Goal: Information Seeking & Learning: Find specific page/section

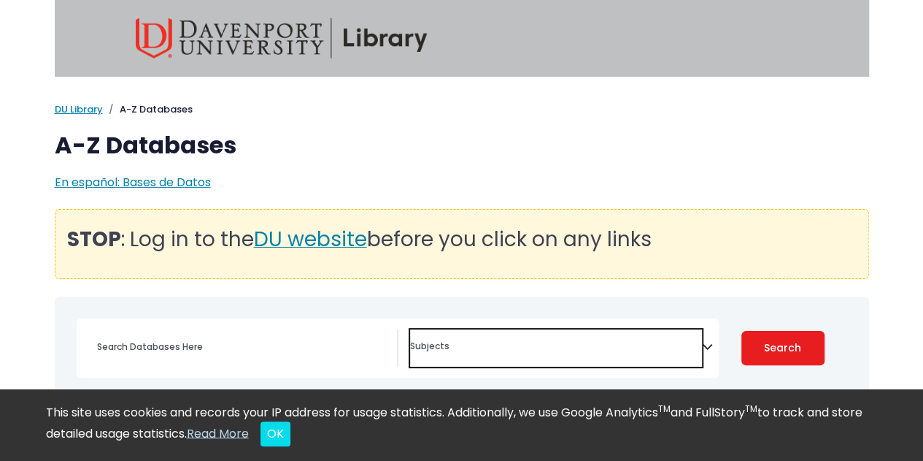
click at [497, 345] on textarea "Search" at bounding box center [556, 348] width 292 height 12
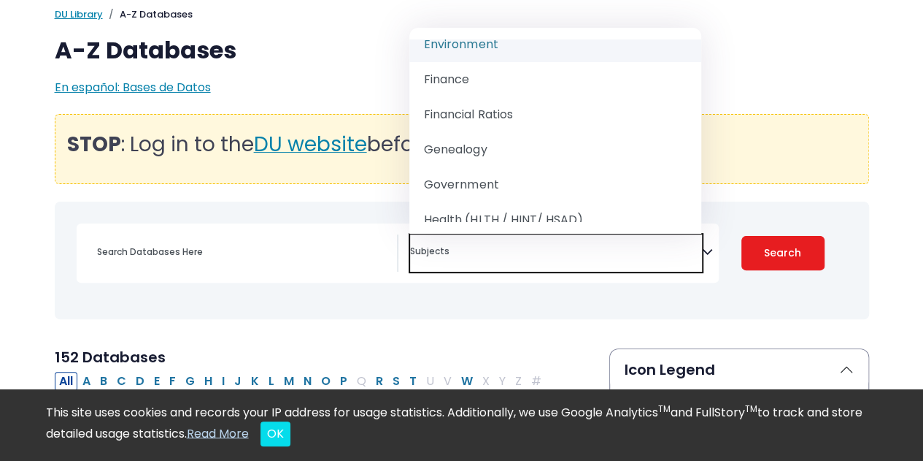
scroll to position [801, 0]
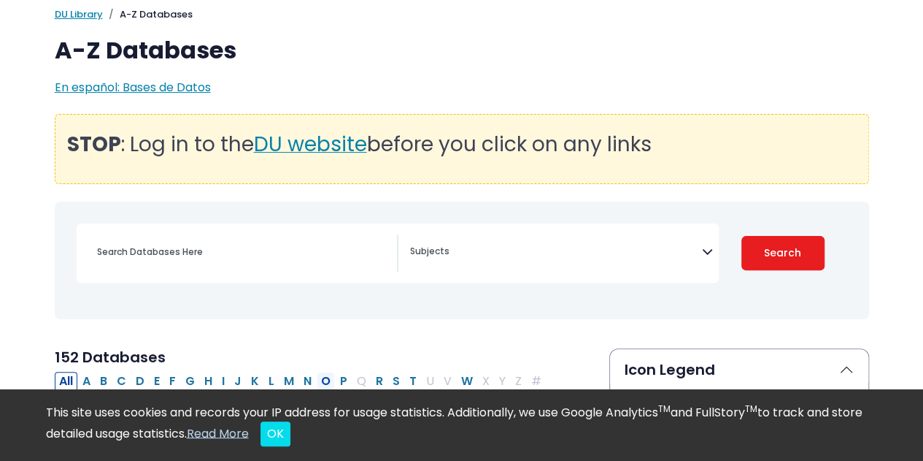
click at [323, 380] on button "O" at bounding box center [326, 381] width 18 height 19
select select "Database Subject Filter"
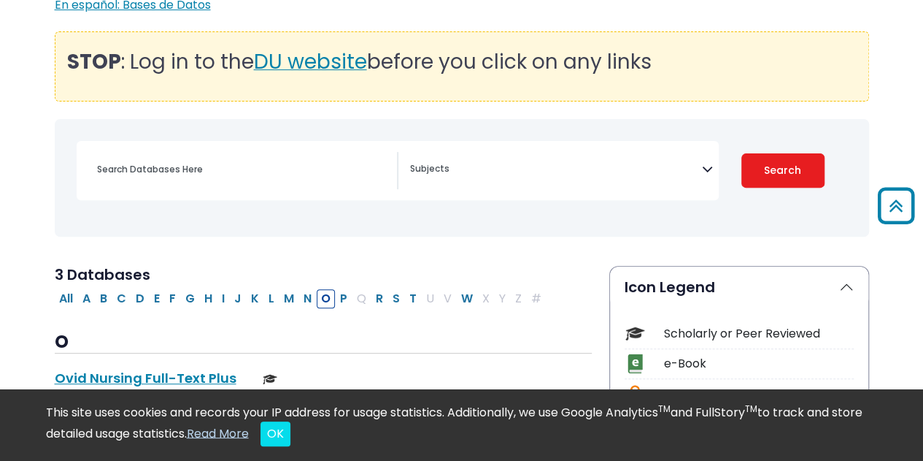
scroll to position [177, 0]
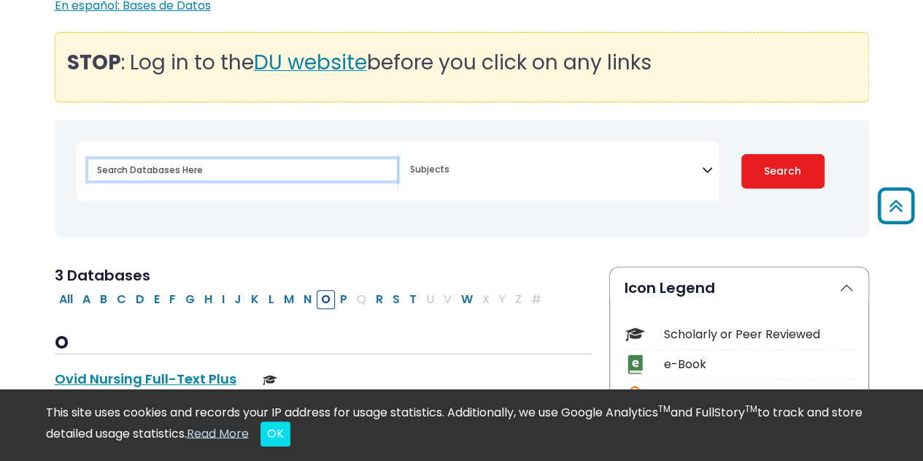
click at [180, 169] on input "Search database by title or keyword" at bounding box center [242, 169] width 309 height 21
type input "o"
type input "[PERSON_NAME]"
click at [742, 154] on button "Search" at bounding box center [783, 171] width 83 height 34
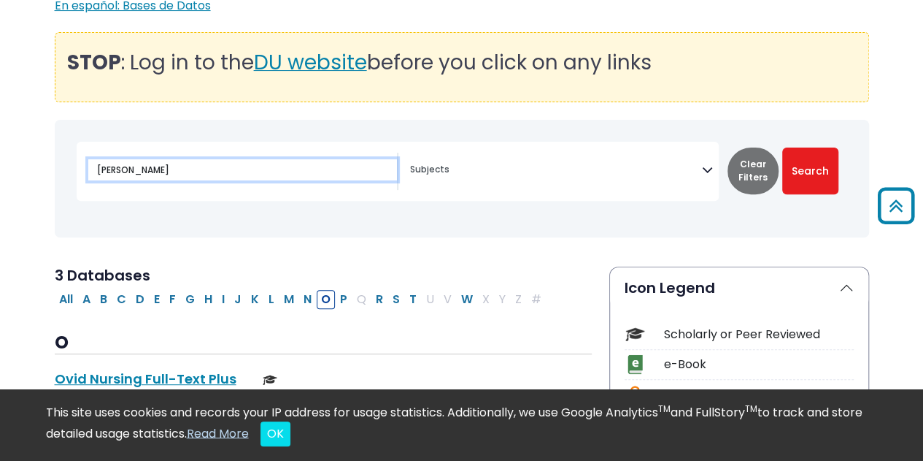
select select "Database Subject Filter"
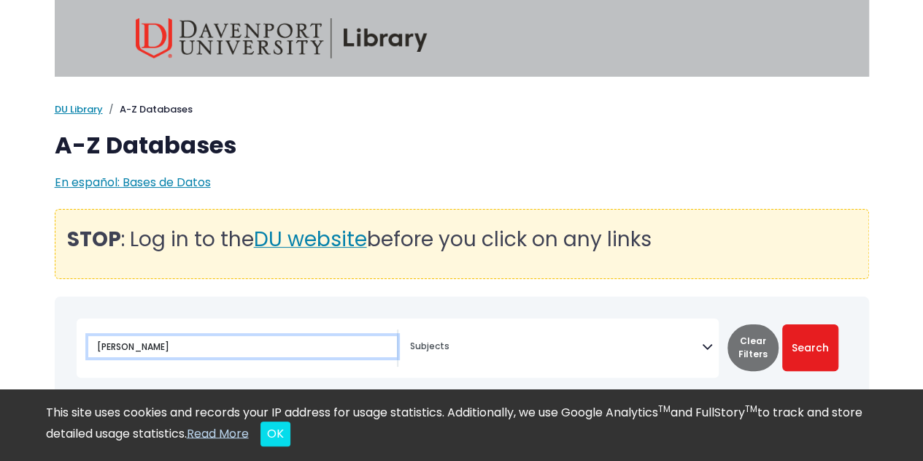
click at [156, 344] on input "[PERSON_NAME]" at bounding box center [242, 346] width 309 height 21
type input "opposing"
click at [782, 324] on button "Search" at bounding box center [810, 347] width 56 height 47
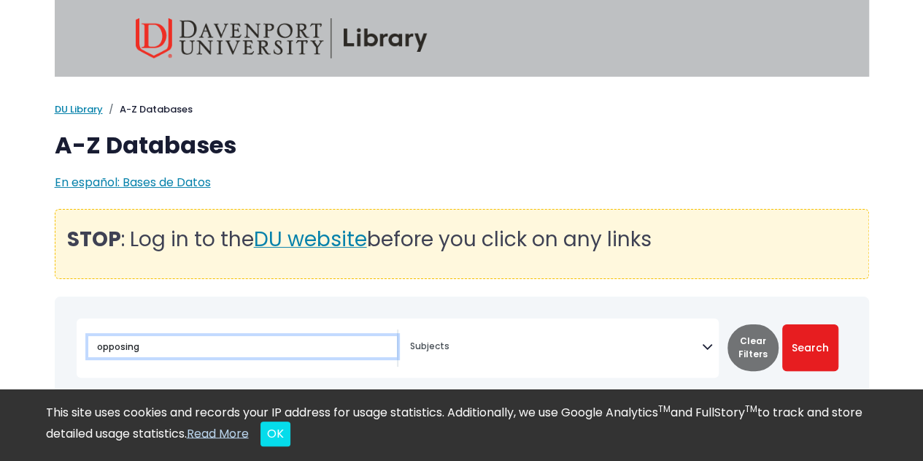
select select "Database Subject Filter"
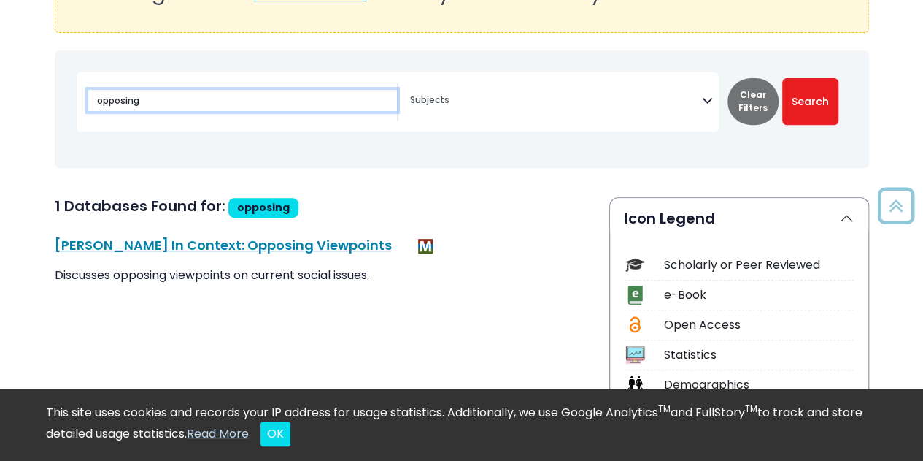
scroll to position [247, 0]
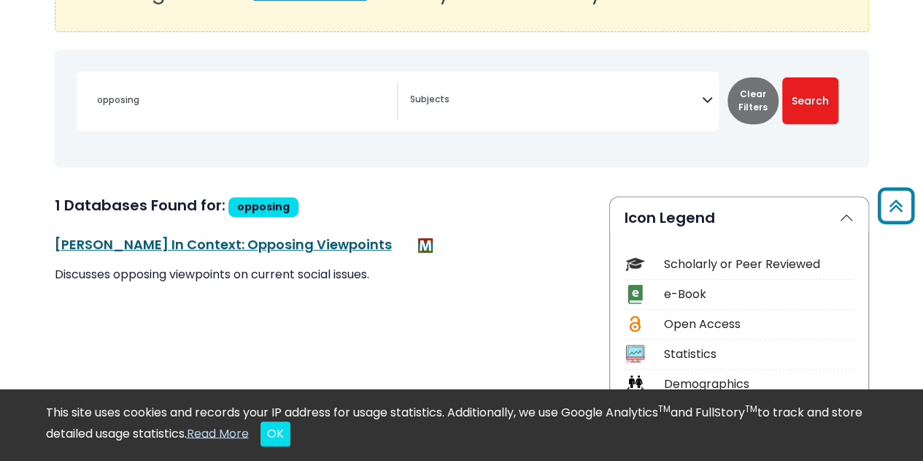
click at [158, 237] on link "[PERSON_NAME] In Context: Opposing Viewpoints This link opens in a new window" at bounding box center [223, 244] width 337 height 18
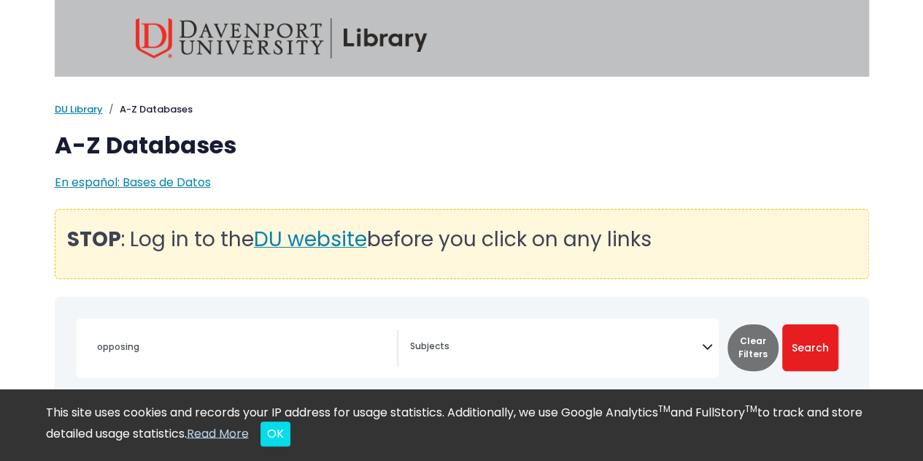
type input "[PERSON_NAME]"
select select "Database Subject Filter"
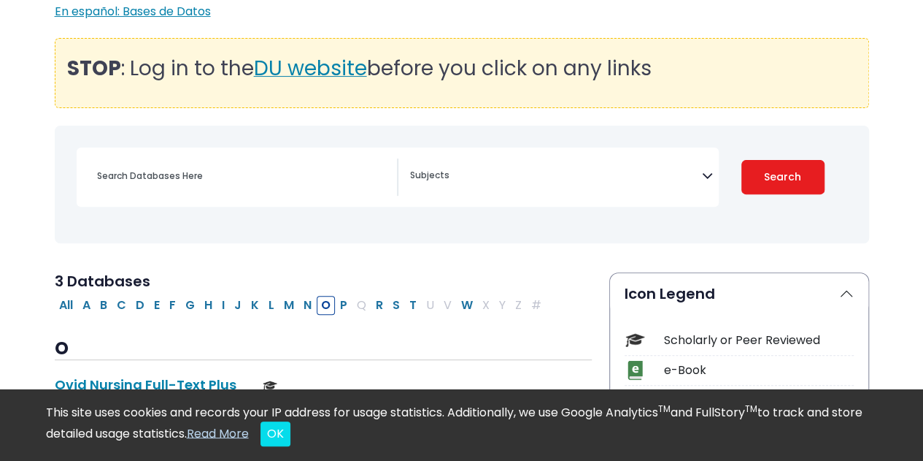
scroll to position [177, 0]
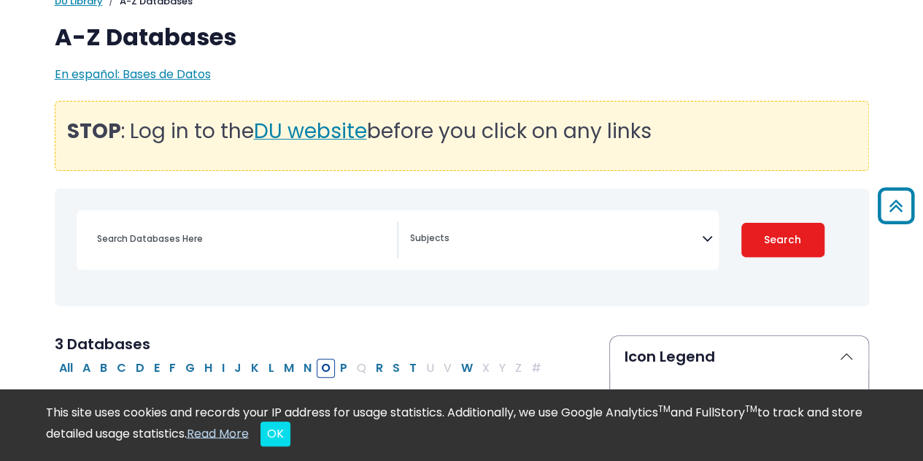
scroll to position [95, 0]
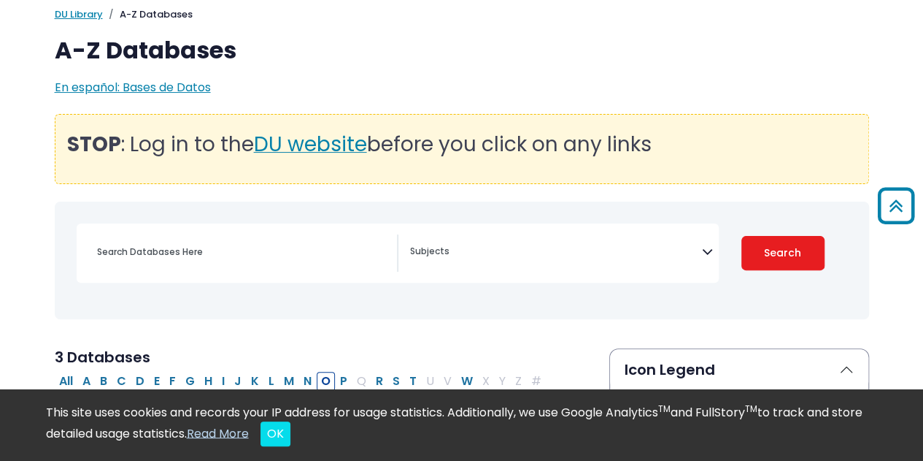
select select "Database Subject Filter"
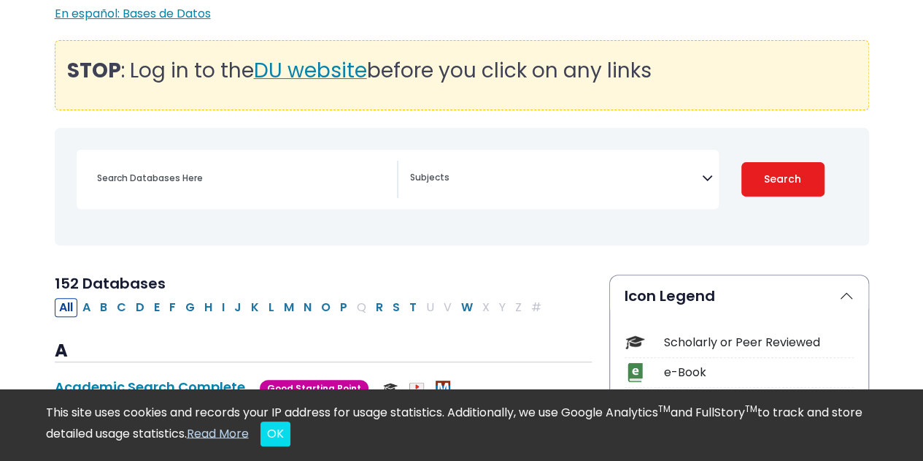
scroll to position [169, 0]
click at [191, 308] on button "G" at bounding box center [190, 306] width 18 height 19
select select "Database Subject Filter"
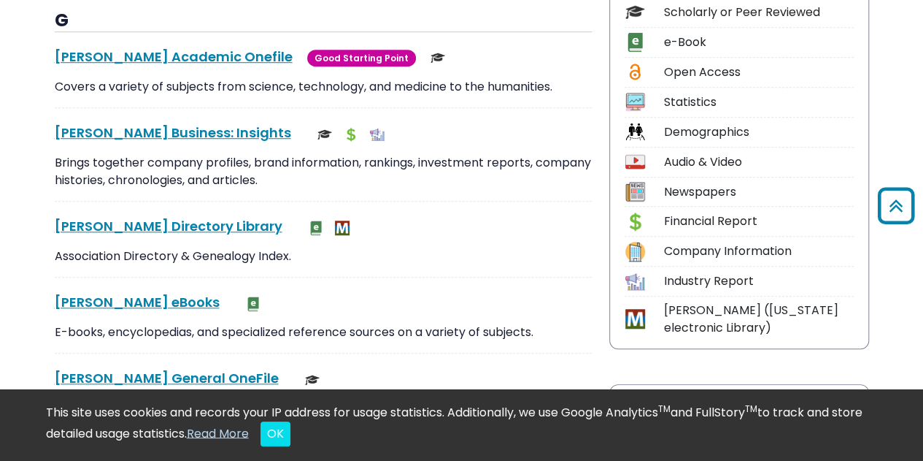
scroll to position [500, 0]
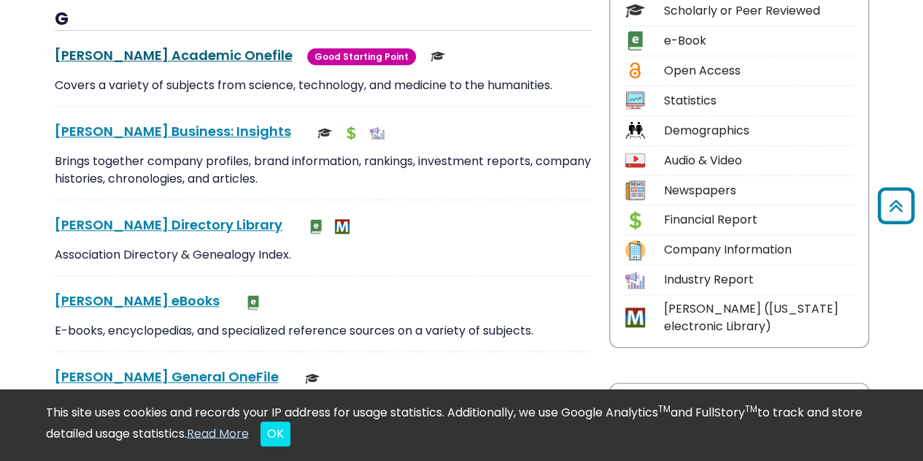
click at [137, 59] on link "Gale Academic Onefile This link opens in a new window" at bounding box center [174, 55] width 238 height 18
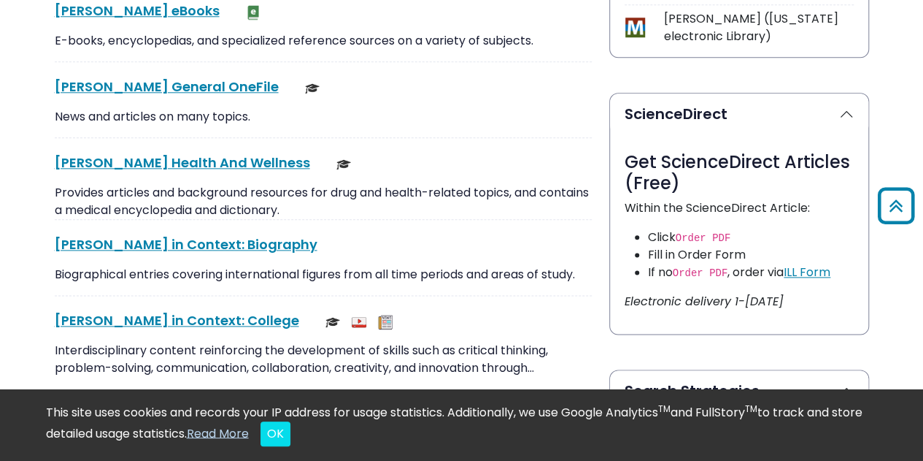
scroll to position [790, 0]
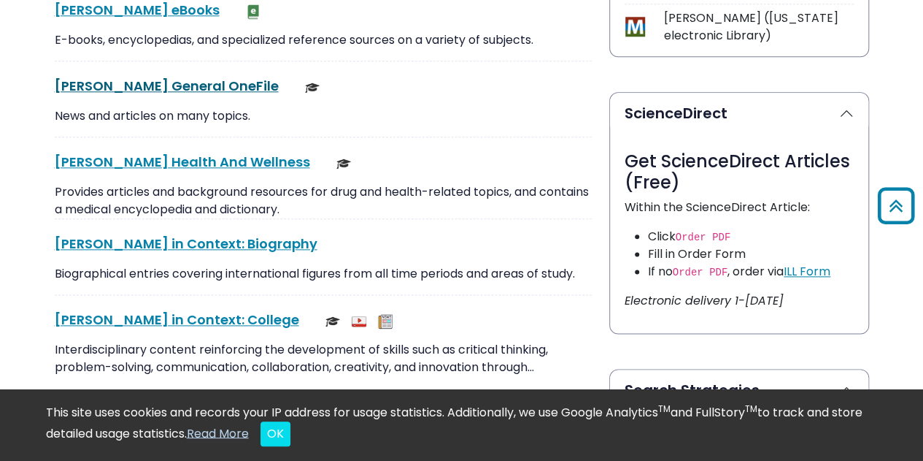
click at [122, 85] on link "Gale General OneFile This link opens in a new window" at bounding box center [167, 86] width 224 height 18
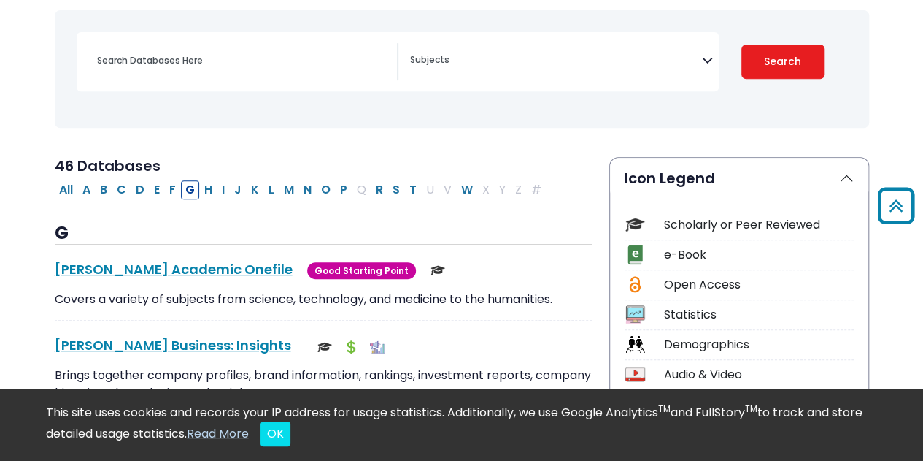
scroll to position [0, 0]
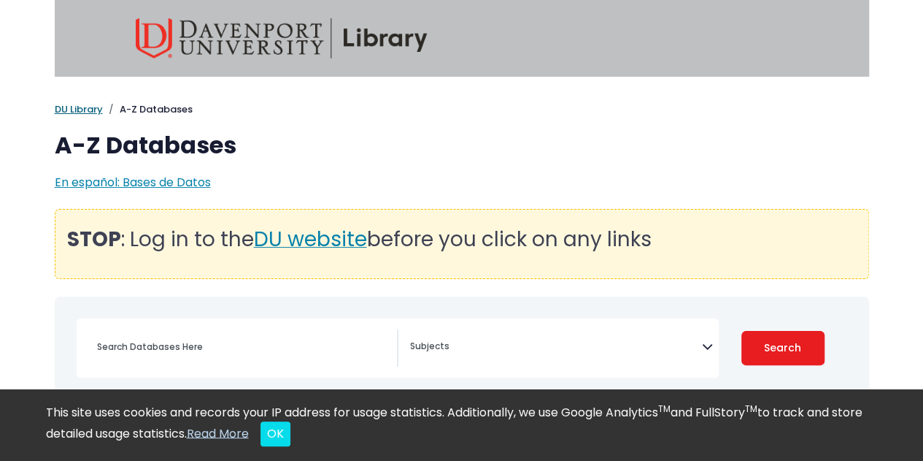
click at [81, 103] on link "DU Library" at bounding box center [79, 109] width 48 height 14
